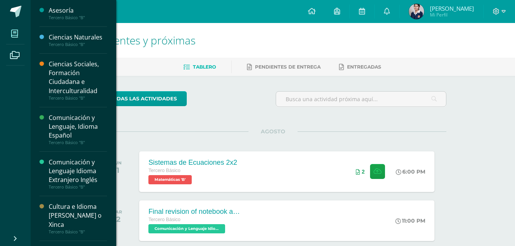
click at [19, 38] on span at bounding box center [14, 33] width 17 height 17
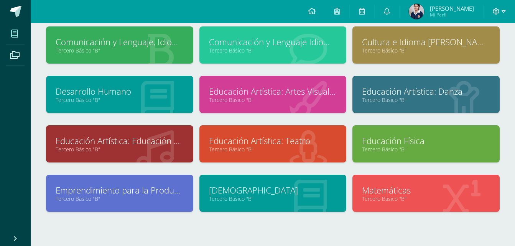
scroll to position [123, 0]
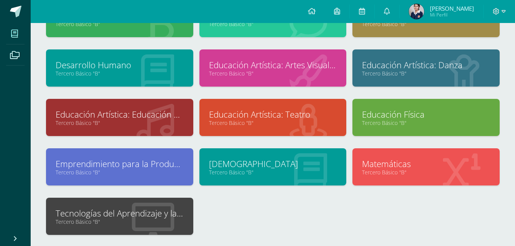
click at [136, 216] on link "Tecnologías del Aprendizaje y la Comunicación" at bounding box center [120, 213] width 128 height 12
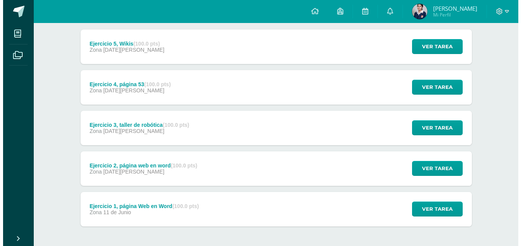
scroll to position [123, 0]
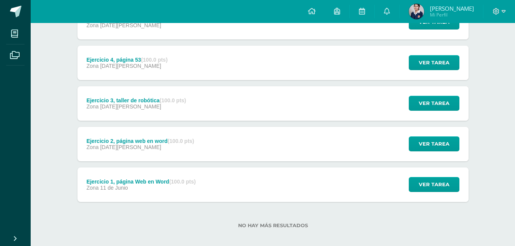
click at [210, 184] on div "Ejercicio 1, página Web en Word (100.0 pts) Zona 11 de Junio Ver tarea Ejercici…" at bounding box center [272, 185] width 391 height 35
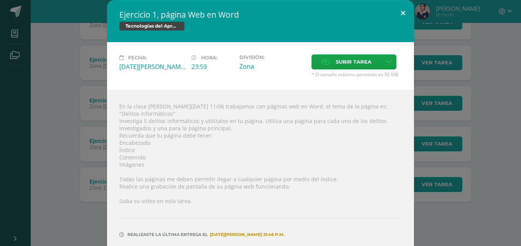
click at [395, 16] on button at bounding box center [403, 13] width 22 height 26
